Goal: Task Accomplishment & Management: Complete application form

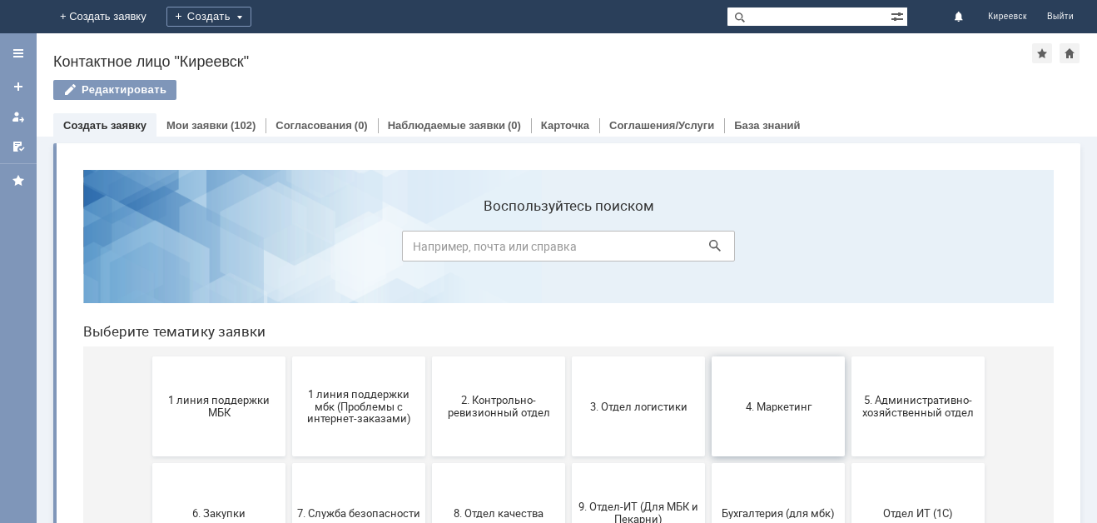
click at [764, 395] on button "4. Маркетинг" at bounding box center [778, 406] width 133 height 100
click at [509, 412] on span "2. Контрольно-ревизионный отдел" at bounding box center [498, 406] width 123 height 25
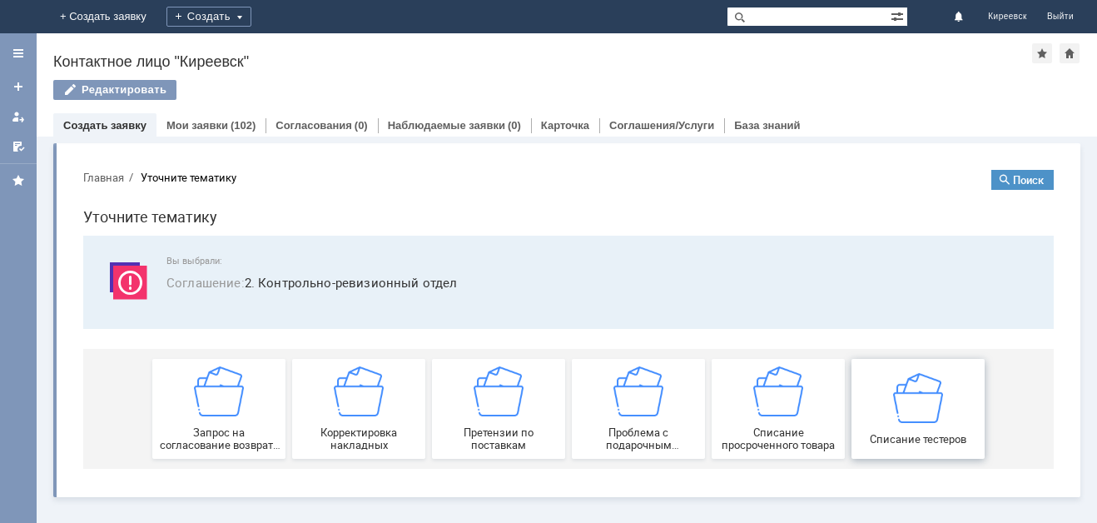
click at [918, 402] on img at bounding box center [918, 397] width 50 height 50
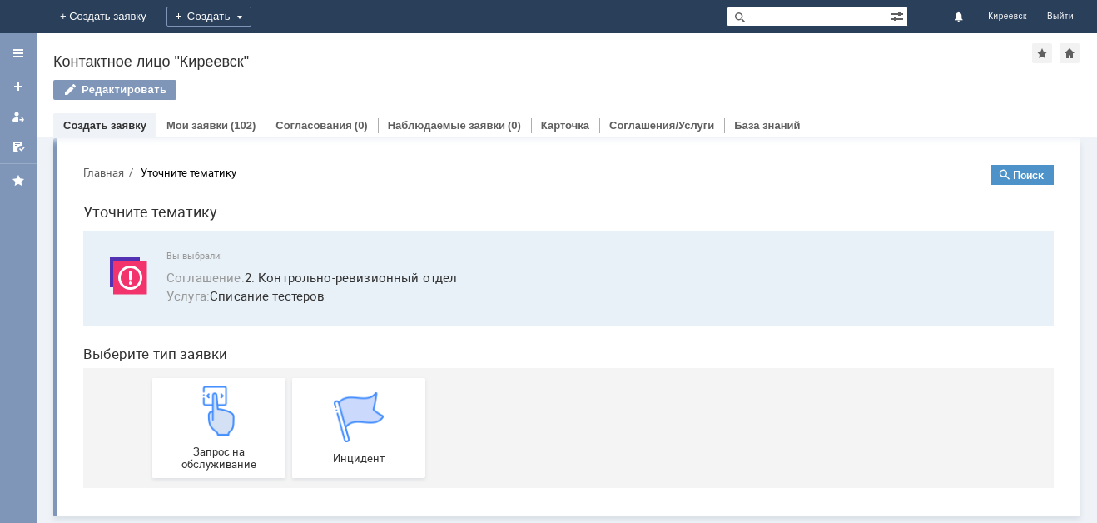
scroll to position [6, 0]
click at [215, 409] on img at bounding box center [219, 410] width 50 height 50
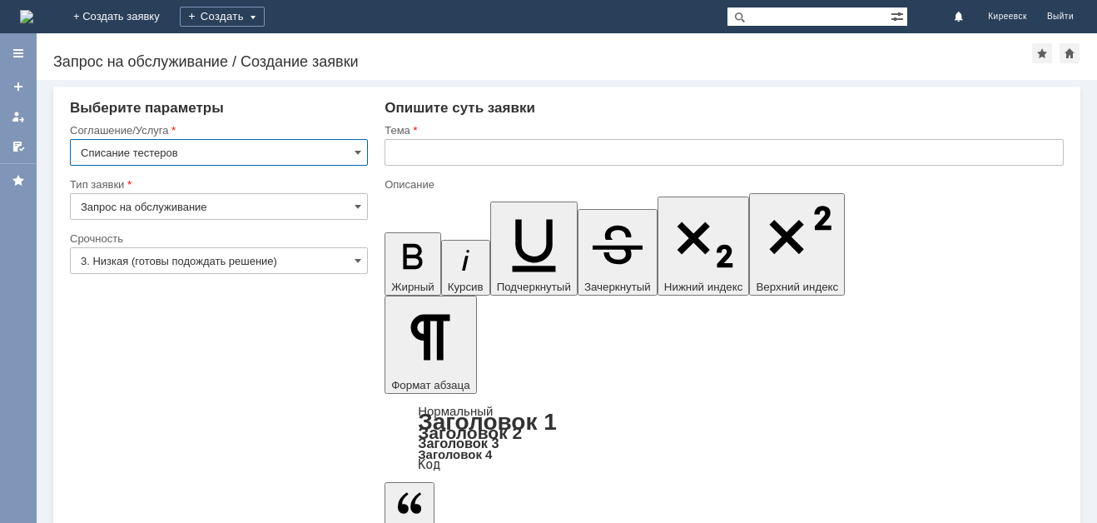
click at [410, 146] on input "text" at bounding box center [724, 152] width 679 height 27
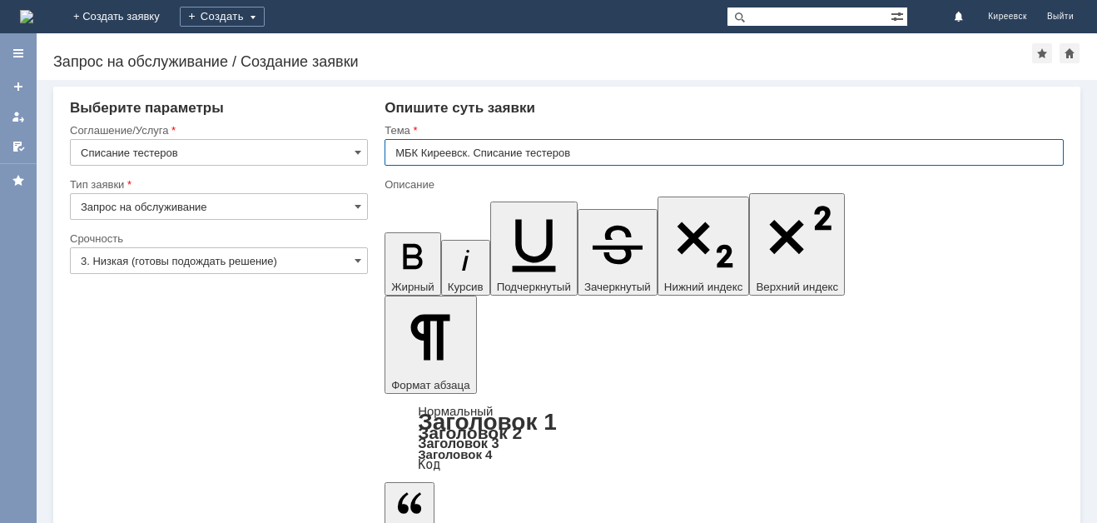
type input "МБК Киреевск. Списание тестеров"
drag, startPoint x: 451, startPoint y: 349, endPoint x: 450, endPoint y: 358, distance: 9.2
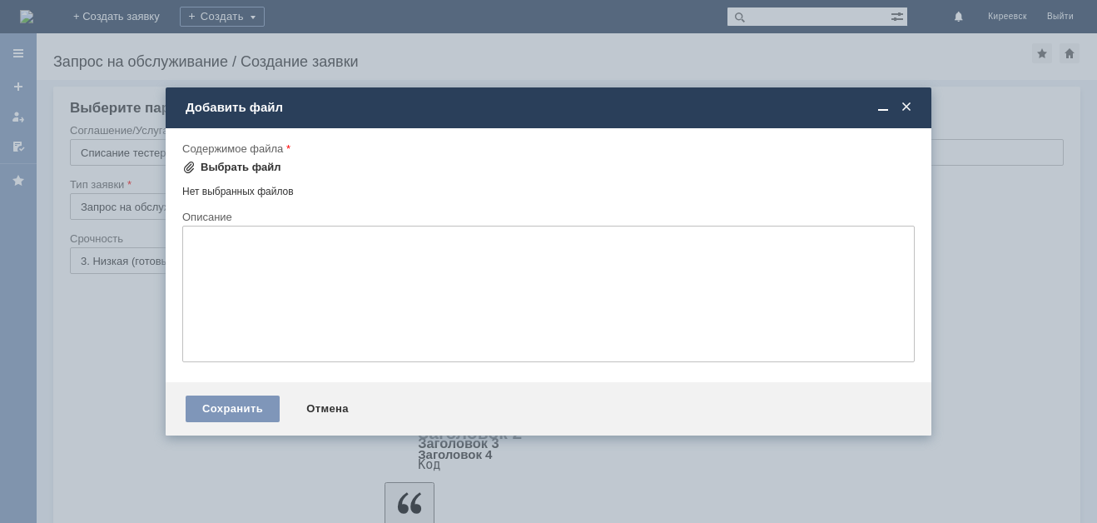
click at [226, 170] on div "Выбрать файл" at bounding box center [241, 167] width 81 height 13
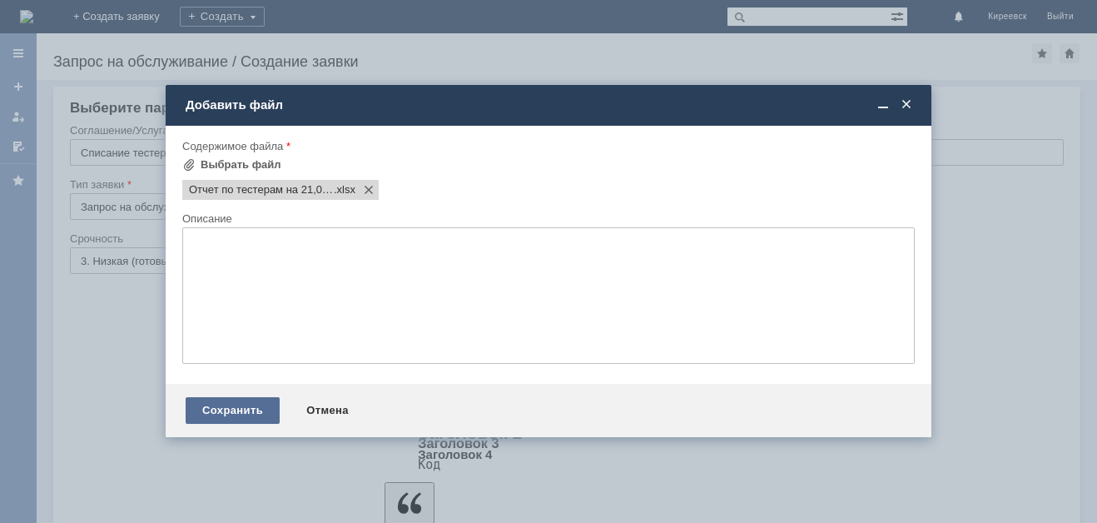
click at [216, 400] on div "Сохранить" at bounding box center [233, 410] width 94 height 27
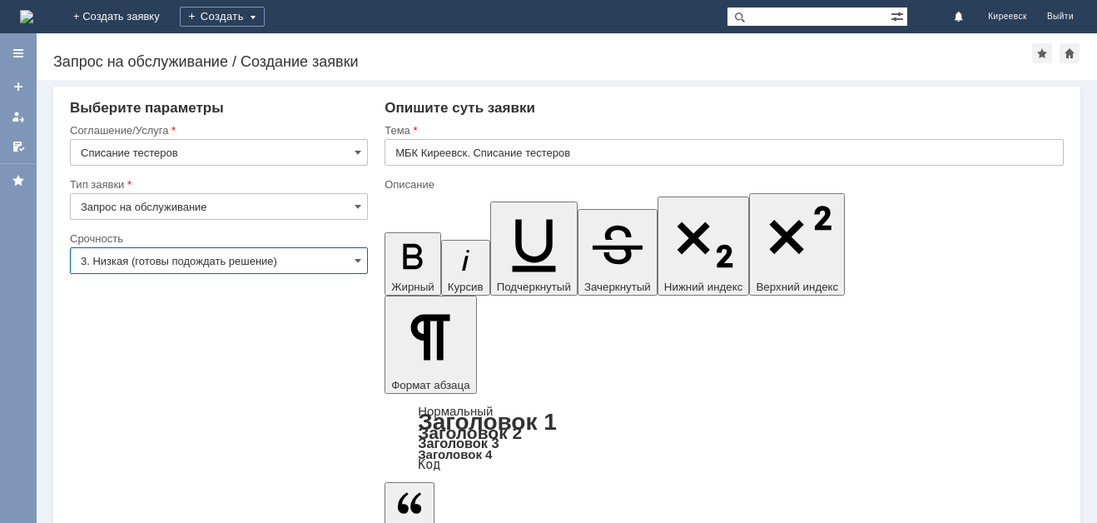
click at [231, 266] on input "3. Низкая (готовы подождать решение)" at bounding box center [219, 260] width 298 height 27
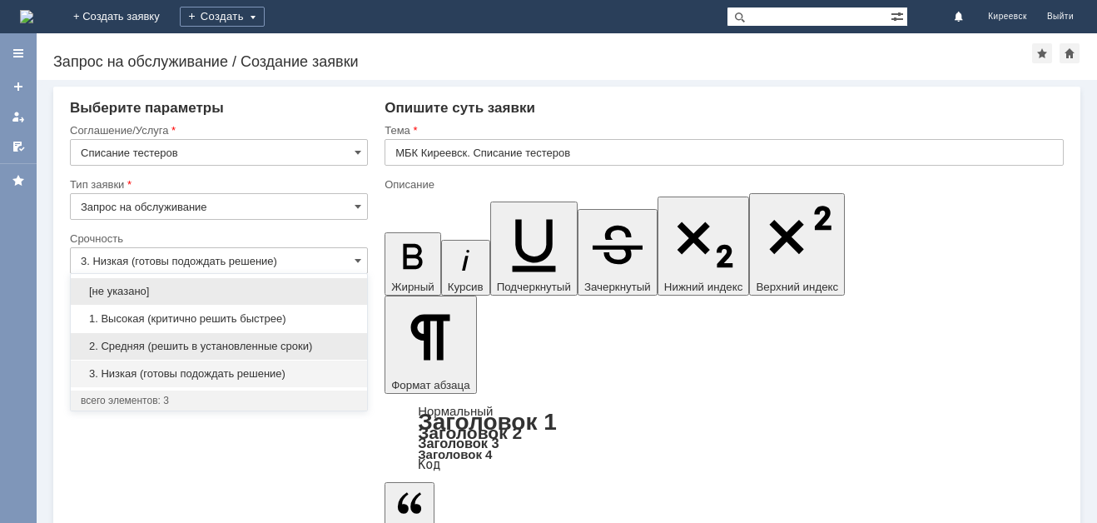
click at [174, 341] on span "2. Средняя (решить в установленные сроки)" at bounding box center [219, 346] width 276 height 13
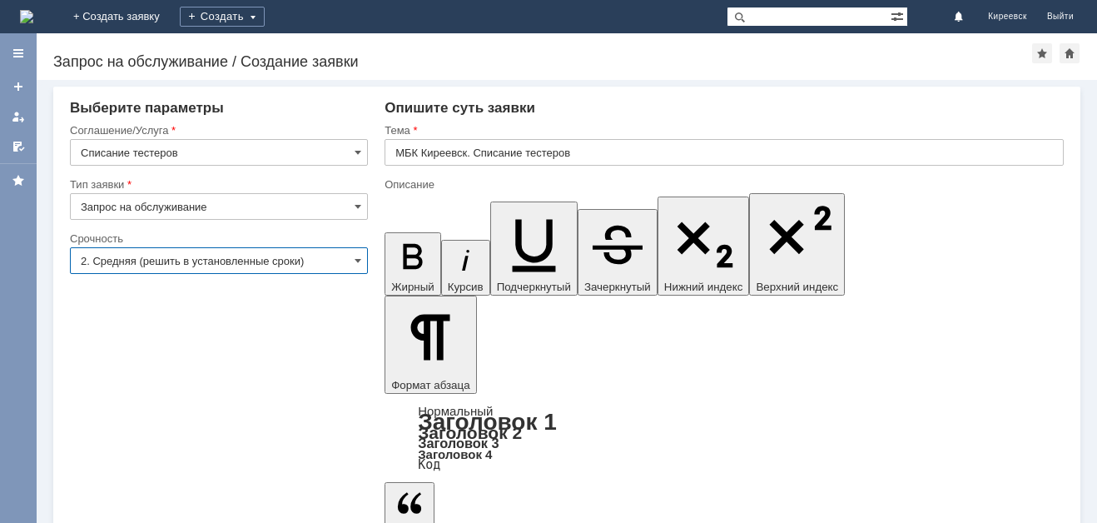
type input "2. Средняя (решить в установленные сроки)"
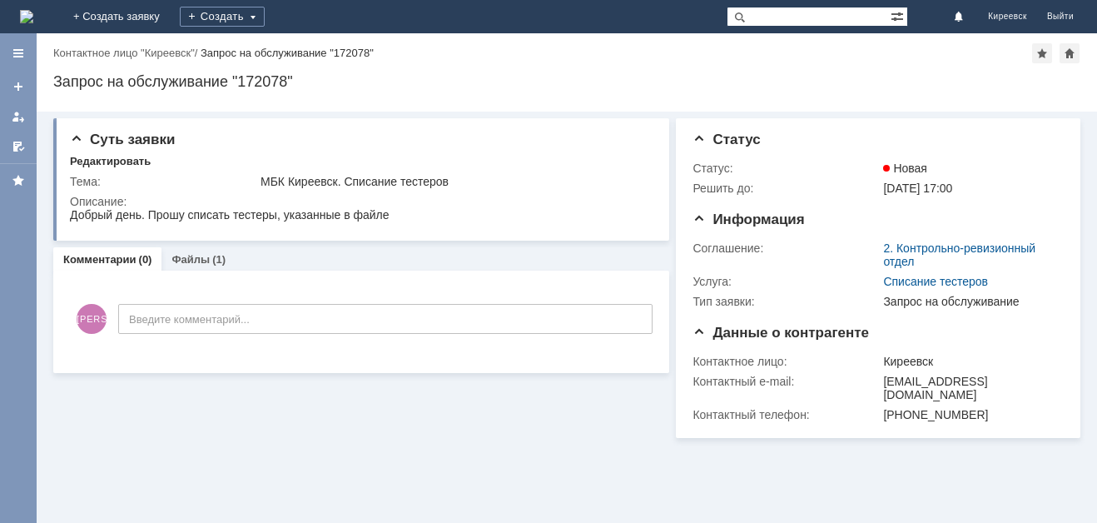
click at [33, 13] on img at bounding box center [26, 16] width 13 height 13
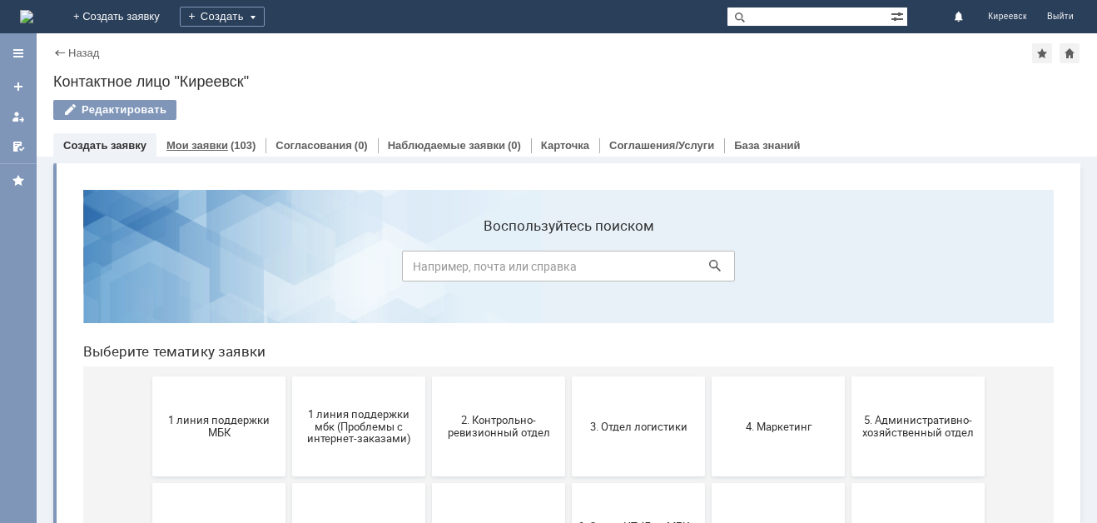
click at [204, 147] on link "Мои заявки" at bounding box center [198, 145] width 62 height 12
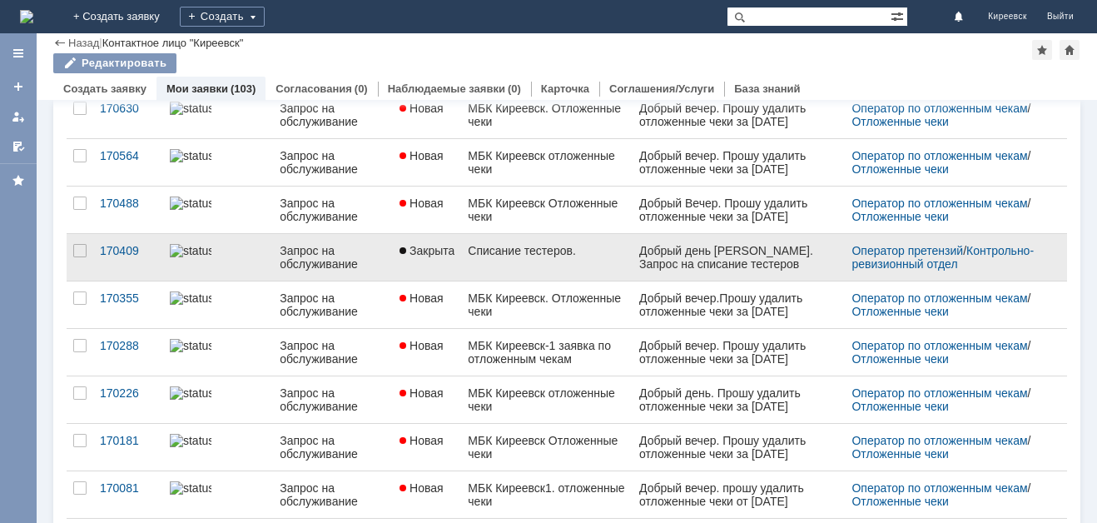
click at [363, 254] on div "Запрос на обслуживание" at bounding box center [333, 257] width 107 height 27
